Goal: Browse casually

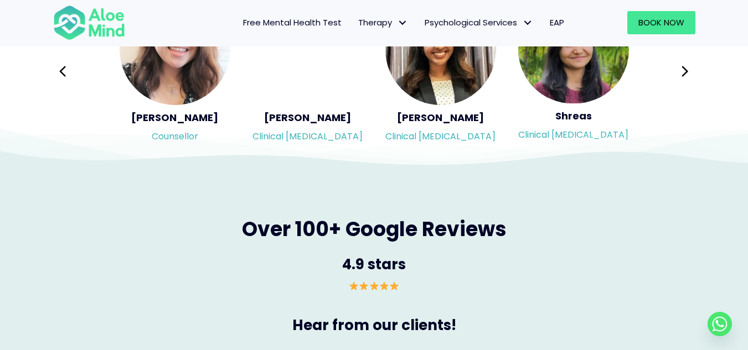
scroll to position [1771, 0]
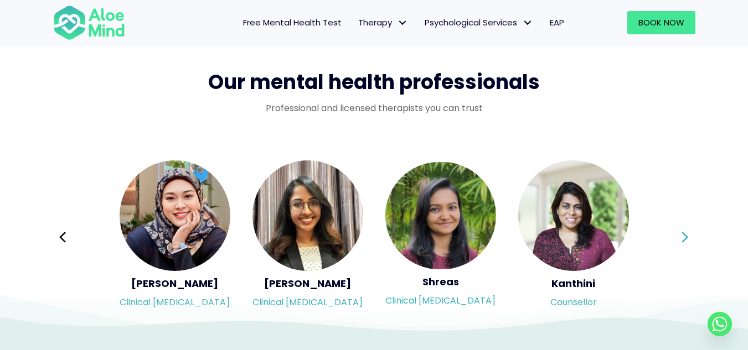
click at [678, 232] on button "Next" at bounding box center [685, 237] width 27 height 27
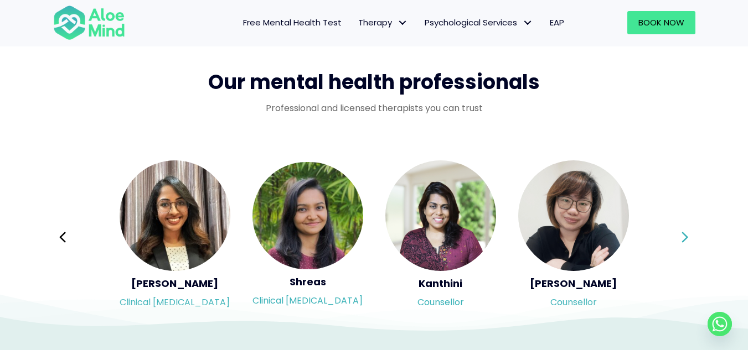
click at [678, 232] on button "Next" at bounding box center [685, 237] width 27 height 27
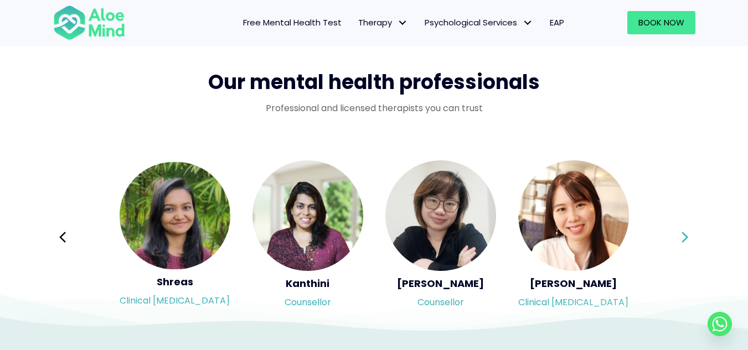
click at [678, 232] on div "Syndy Clinical [MEDICAL_DATA] Diveena Clinical [MEDICAL_DATA] Elynna Counsellor…" at bounding box center [374, 237] width 642 height 156
click at [678, 232] on button "Next" at bounding box center [685, 237] width 27 height 27
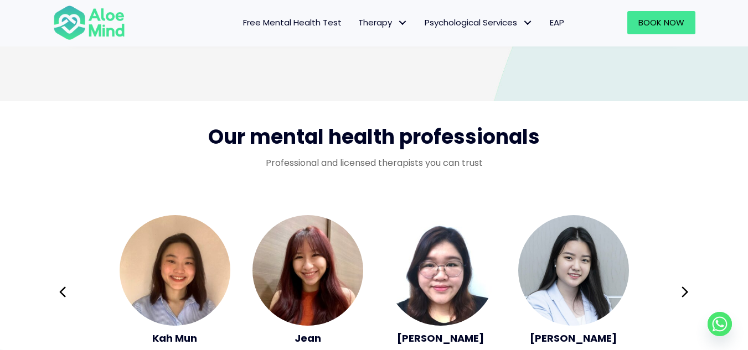
scroll to position [1716, 0]
click at [682, 279] on button "Next" at bounding box center [685, 292] width 27 height 27
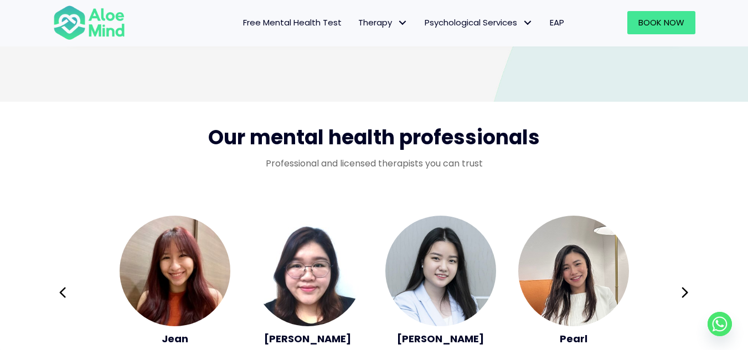
drag, startPoint x: 683, startPoint y: 284, endPoint x: 685, endPoint y: 292, distance: 8.1
click at [685, 288] on icon at bounding box center [685, 292] width 8 height 21
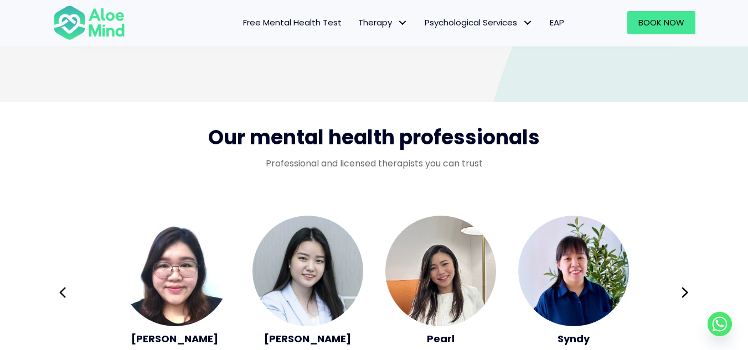
click at [685, 294] on div "Syndy Clinical [MEDICAL_DATA] Diveena Clinical [MEDICAL_DATA] Elynna Counsellor…" at bounding box center [374, 293] width 642 height 156
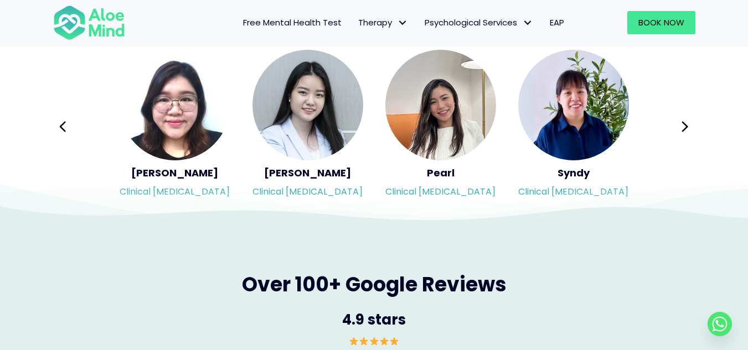
click at [683, 130] on icon at bounding box center [685, 126] width 6 height 11
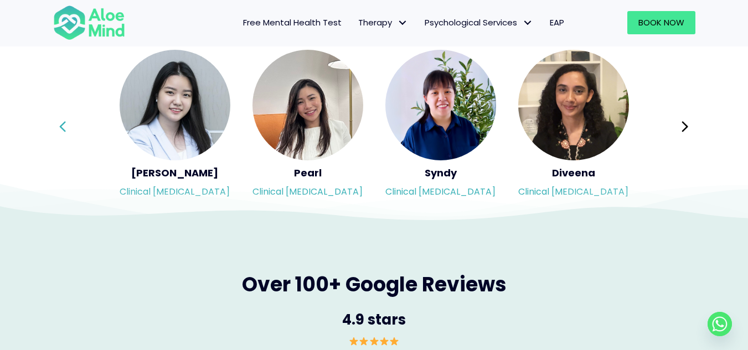
click at [54, 123] on button "Previous" at bounding box center [63, 126] width 27 height 27
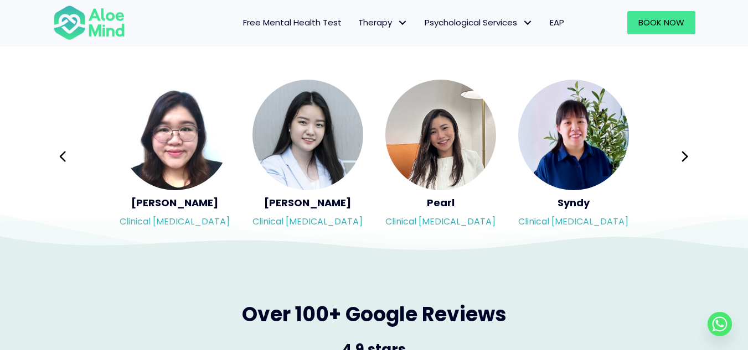
scroll to position [1826, 0]
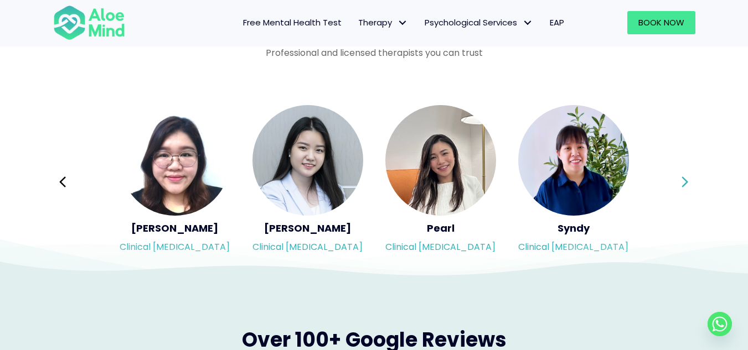
click at [673, 181] on button "Next" at bounding box center [685, 182] width 27 height 27
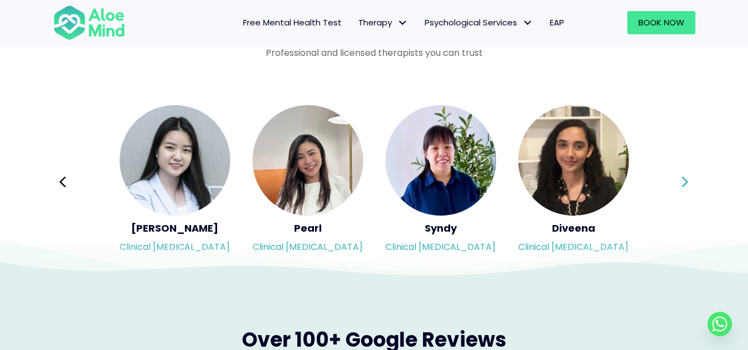
click at [673, 181] on div "Syndy Clinical [MEDICAL_DATA] Diveena Clinical [MEDICAL_DATA] Elynna Counsellor…" at bounding box center [374, 182] width 642 height 156
click at [673, 181] on button "Next" at bounding box center [685, 182] width 27 height 27
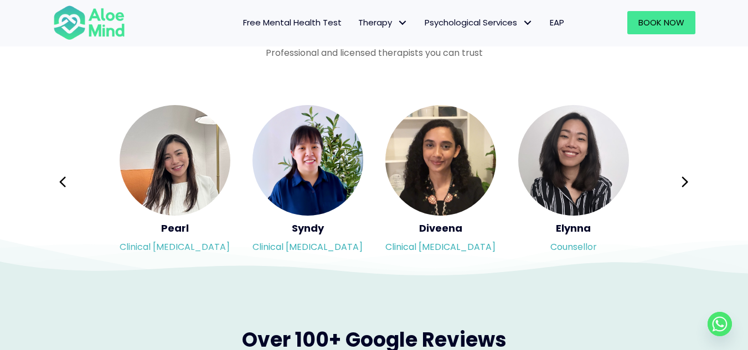
click at [677, 181] on button "Next" at bounding box center [685, 182] width 27 height 27
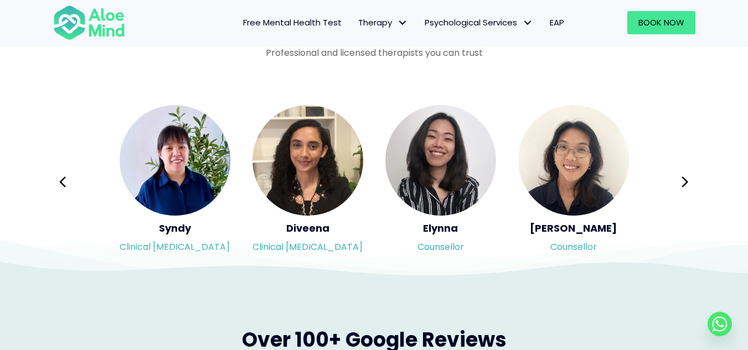
click at [684, 180] on div "Syndy Clinical [MEDICAL_DATA] Diveena Clinical [MEDICAL_DATA] Elynna Counsellor…" at bounding box center [374, 182] width 642 height 156
click at [684, 185] on icon at bounding box center [685, 182] width 6 height 11
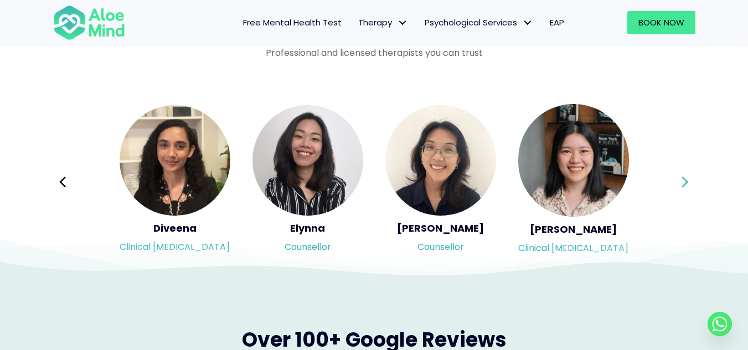
click at [684, 185] on div "Syndy Clinical [MEDICAL_DATA] Diveena Clinical [MEDICAL_DATA] Elynna Counsellor…" at bounding box center [374, 182] width 642 height 156
click at [684, 185] on icon at bounding box center [685, 182] width 6 height 11
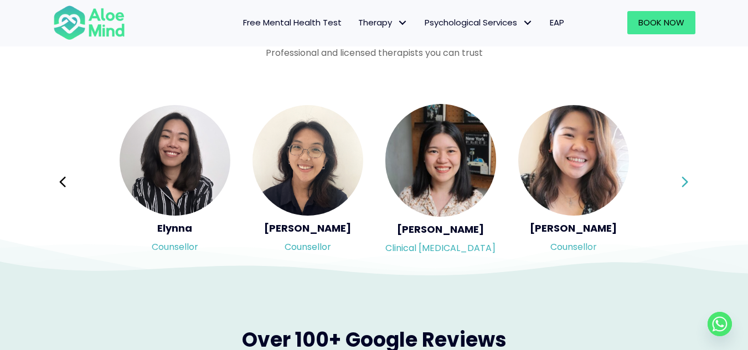
click at [684, 185] on div "Syndy Clinical [MEDICAL_DATA] Diveena Clinical [MEDICAL_DATA] Elynna Counsellor…" at bounding box center [374, 182] width 642 height 156
click at [684, 185] on icon at bounding box center [685, 182] width 6 height 11
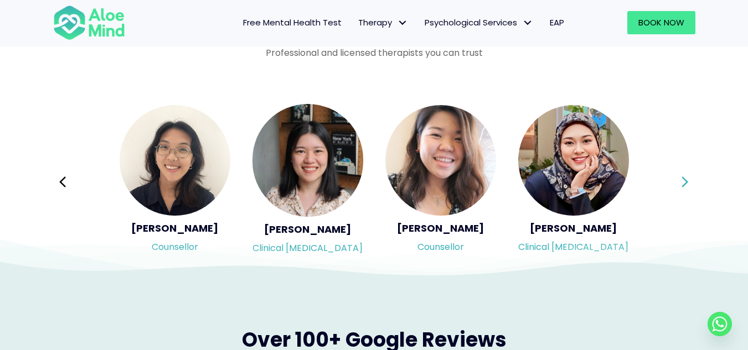
click at [684, 185] on div "Syndy Clinical [MEDICAL_DATA] Diveena Clinical [MEDICAL_DATA] Elynna Counsellor…" at bounding box center [374, 182] width 642 height 156
click at [684, 185] on icon at bounding box center [685, 182] width 6 height 11
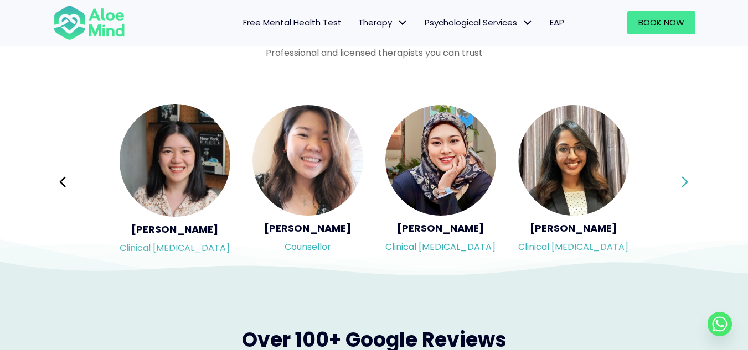
click at [684, 185] on div "Syndy Clinical [MEDICAL_DATA] Diveena Clinical [MEDICAL_DATA] Elynna Counsellor…" at bounding box center [374, 182] width 642 height 156
click at [684, 185] on icon at bounding box center [685, 182] width 6 height 11
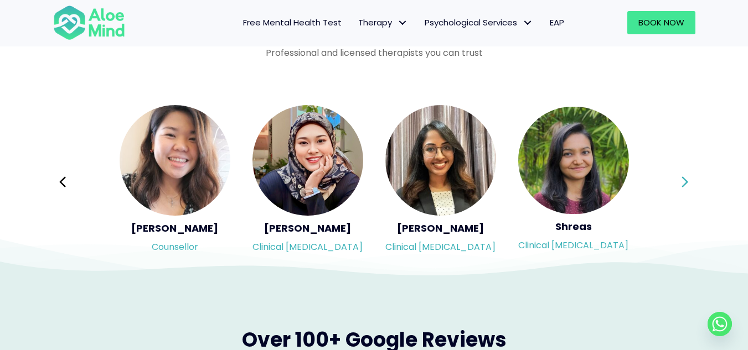
click at [684, 185] on div "Syndy Clinical [MEDICAL_DATA] Diveena Clinical [MEDICAL_DATA] Elynna Counsellor…" at bounding box center [374, 182] width 642 height 156
click at [684, 185] on icon at bounding box center [685, 182] width 6 height 11
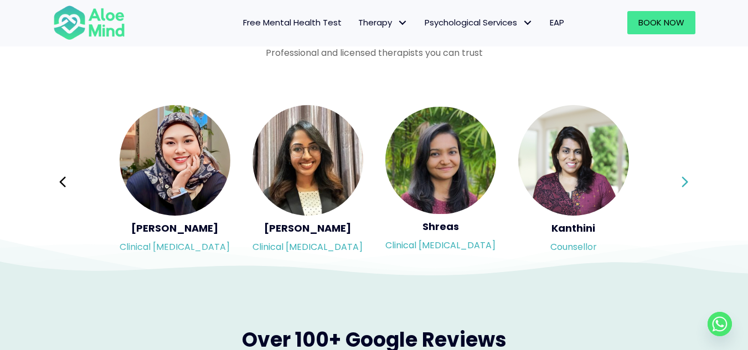
click at [684, 185] on div "Syndy Clinical [MEDICAL_DATA] Diveena Clinical [MEDICAL_DATA] Elynna Counsellor…" at bounding box center [374, 182] width 642 height 156
click at [684, 185] on icon at bounding box center [685, 182] width 6 height 11
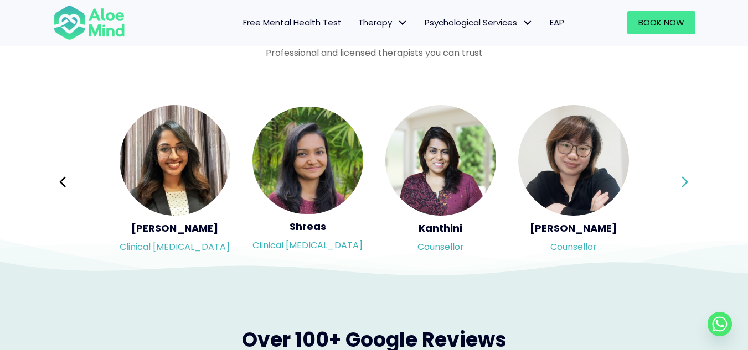
click at [684, 185] on div "Syndy Clinical [MEDICAL_DATA] Diveena Clinical [MEDICAL_DATA] Elynna Counsellor…" at bounding box center [374, 182] width 642 height 156
click at [684, 185] on icon at bounding box center [685, 182] width 6 height 11
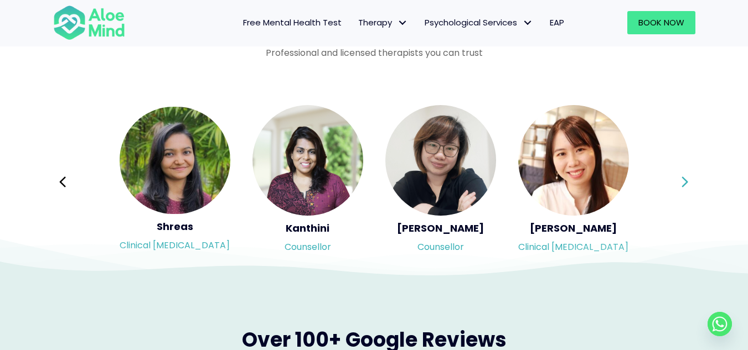
click at [684, 185] on div "Syndy Clinical [MEDICAL_DATA] Diveena Clinical [MEDICAL_DATA] Elynna Counsellor…" at bounding box center [374, 182] width 642 height 156
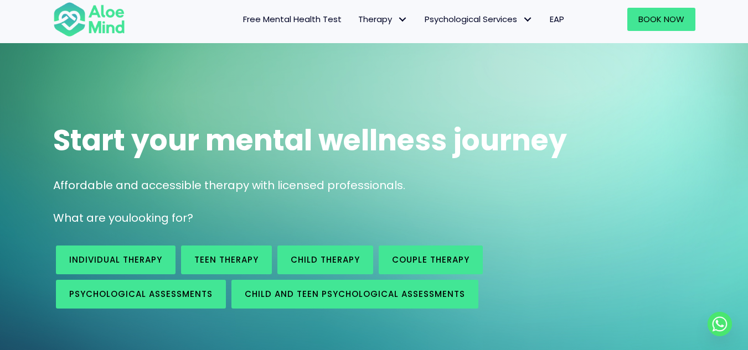
scroll to position [0, 0]
